Goal: Information Seeking & Learning: Learn about a topic

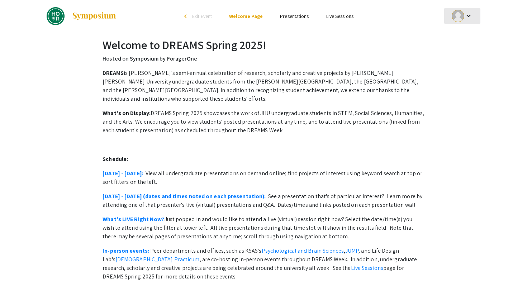
click at [472, 14] on mat-icon "keyboard_arrow_down" at bounding box center [468, 15] width 9 height 9
click at [467, 49] on button "My Submissions" at bounding box center [466, 52] width 44 height 17
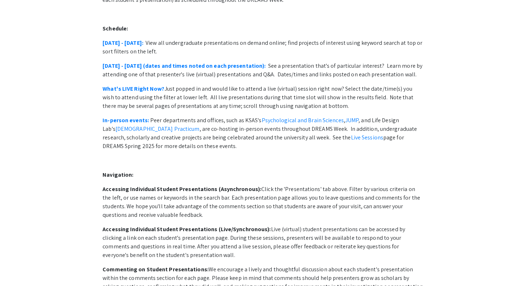
scroll to position [130, 0]
click at [138, 39] on link "April 28 - May 2:" at bounding box center [123, 43] width 41 height 8
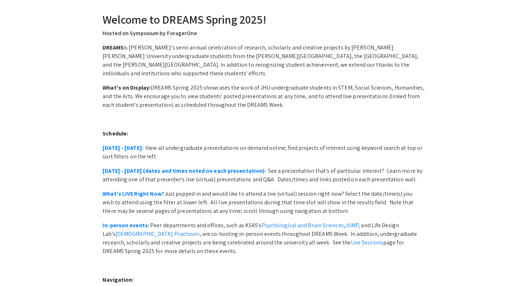
scroll to position [0, 0]
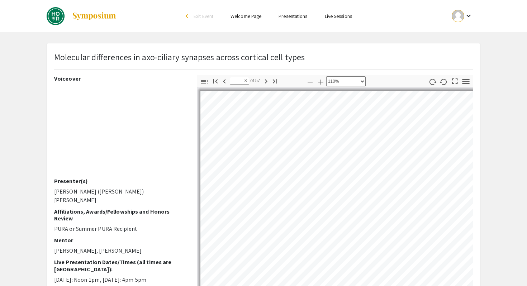
select select "custom"
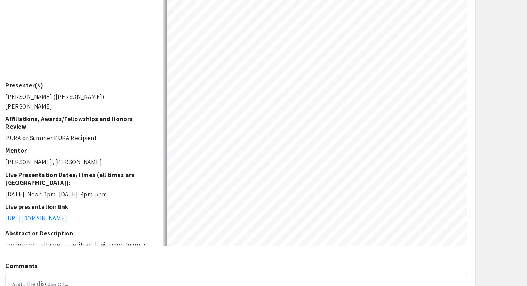
scroll to position [934, 27]
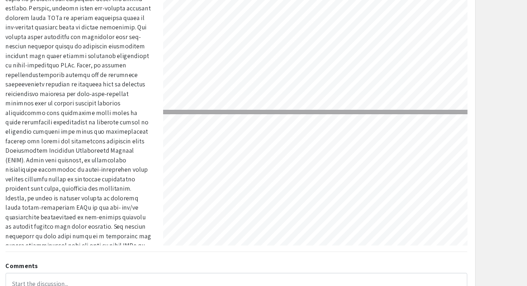
type input "2"
select select "custom"
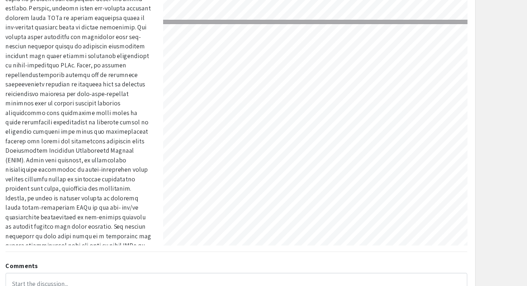
type input "1"
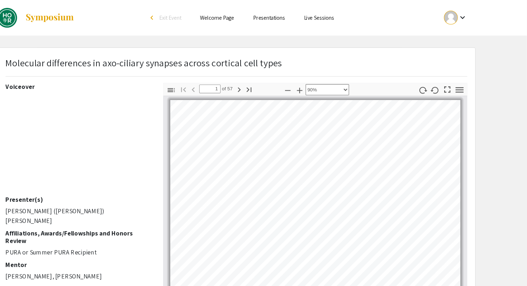
scroll to position [20, 0]
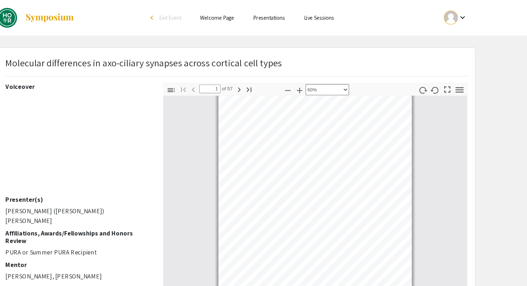
select select "custom"
type input "1"
select select "custom"
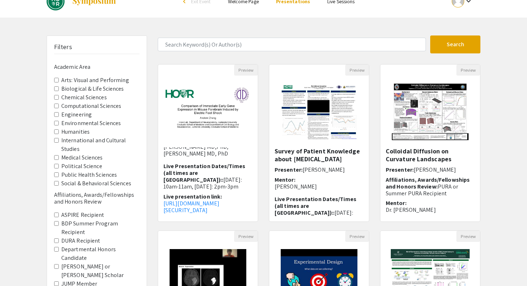
scroll to position [142, 0]
